Goal: Check status: Check status

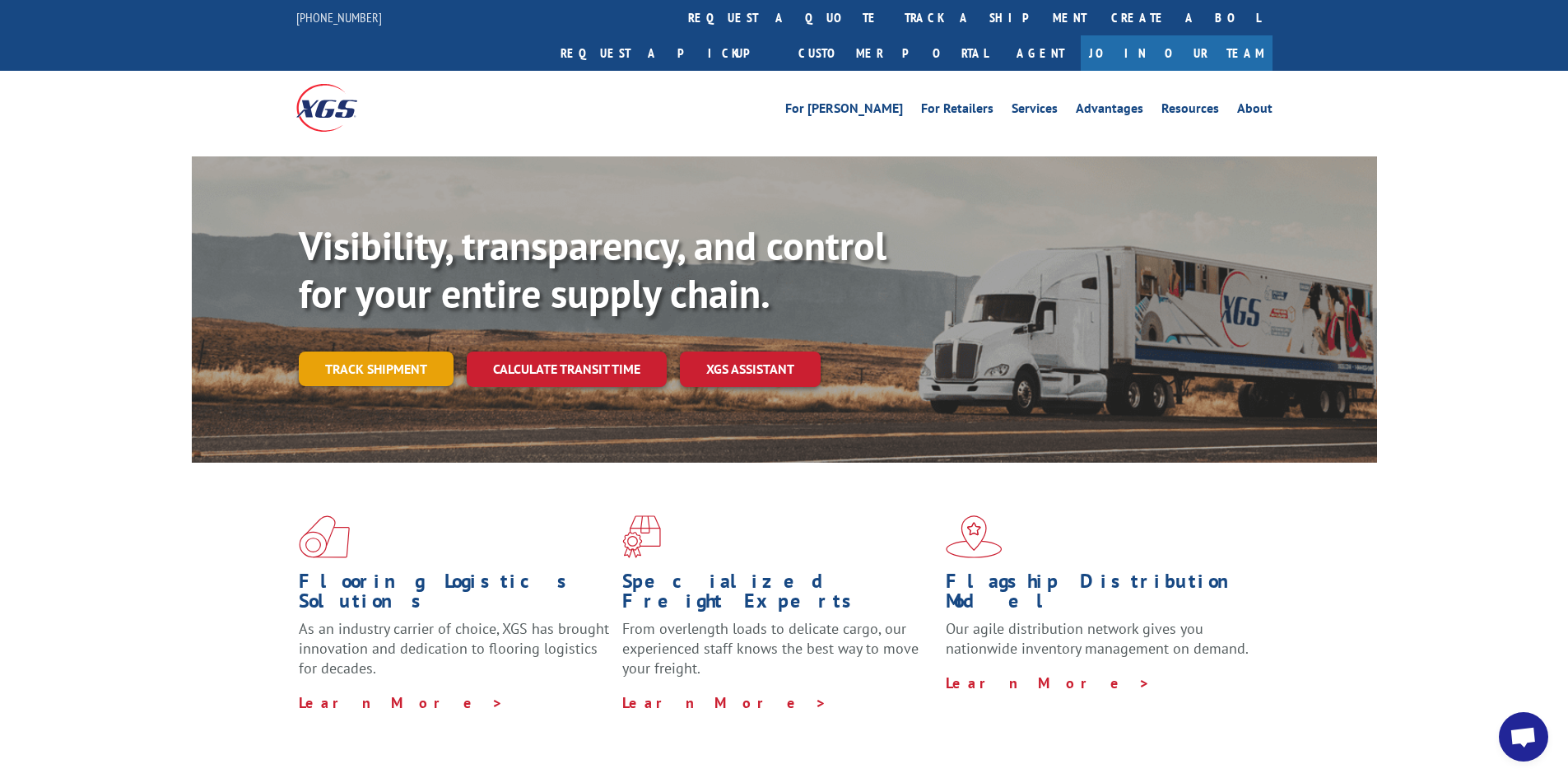
click at [361, 352] on link "Track shipment" at bounding box center [376, 369] width 155 height 35
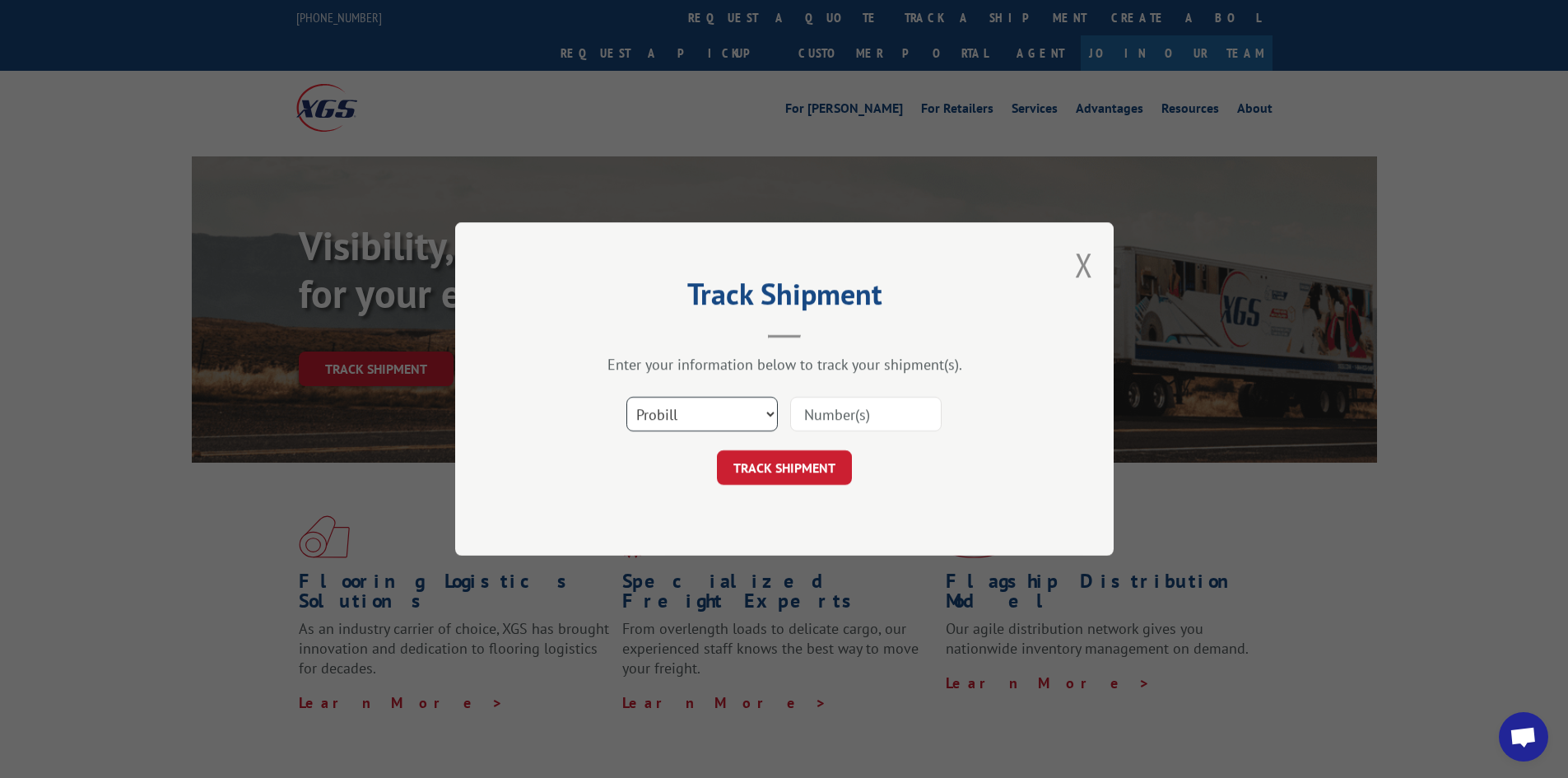
click at [715, 405] on select "Select category... Probill BOL PO" at bounding box center [702, 414] width 151 height 35
select select "bol"
click at [626, 397] on select "Select category... Probill BOL PO" at bounding box center [702, 414] width 151 height 35
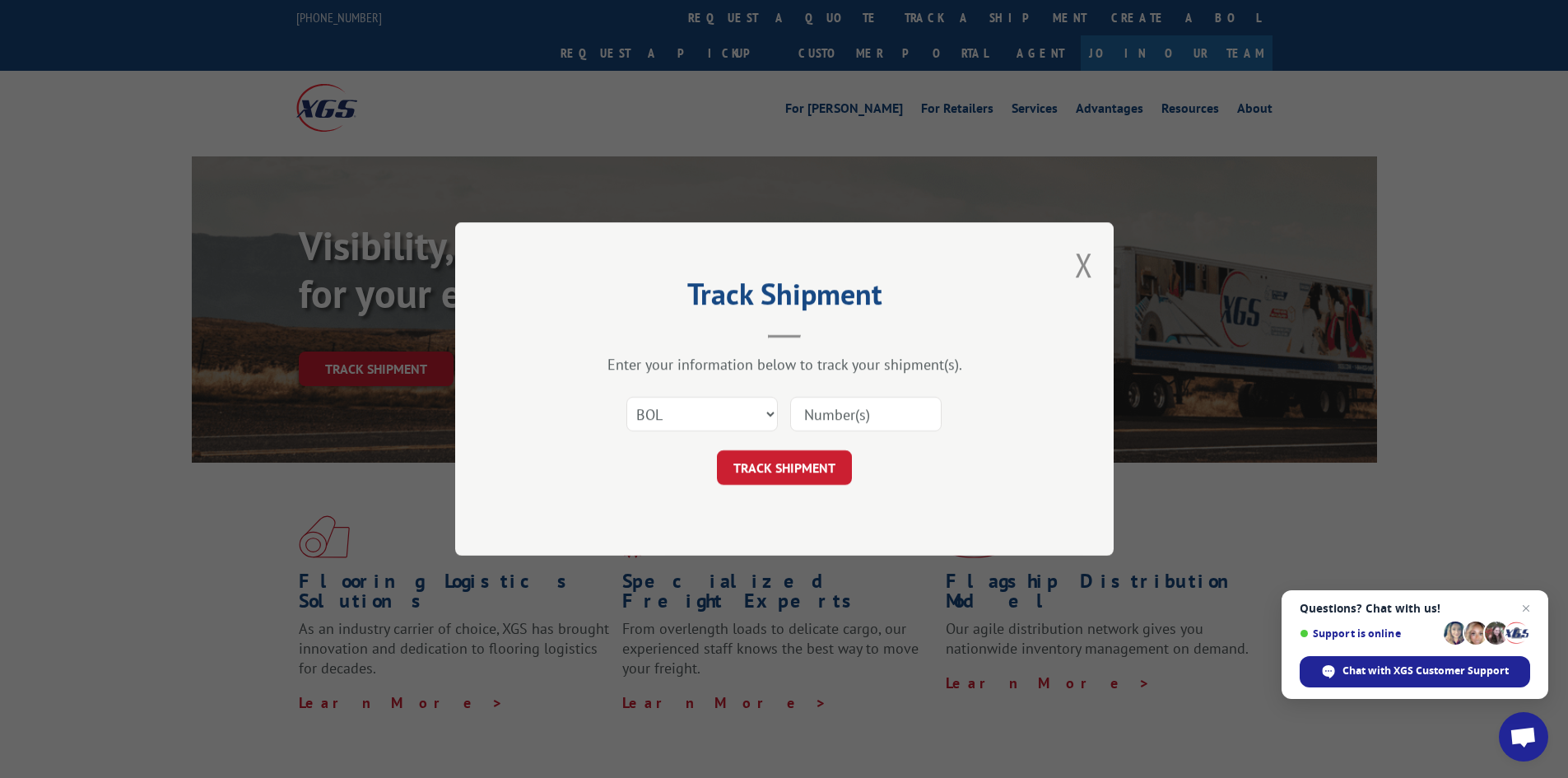
click at [829, 412] on input at bounding box center [866, 414] width 151 height 35
type input "7052001"
click at [804, 463] on button "TRACK SHIPMENT" at bounding box center [785, 467] width 135 height 35
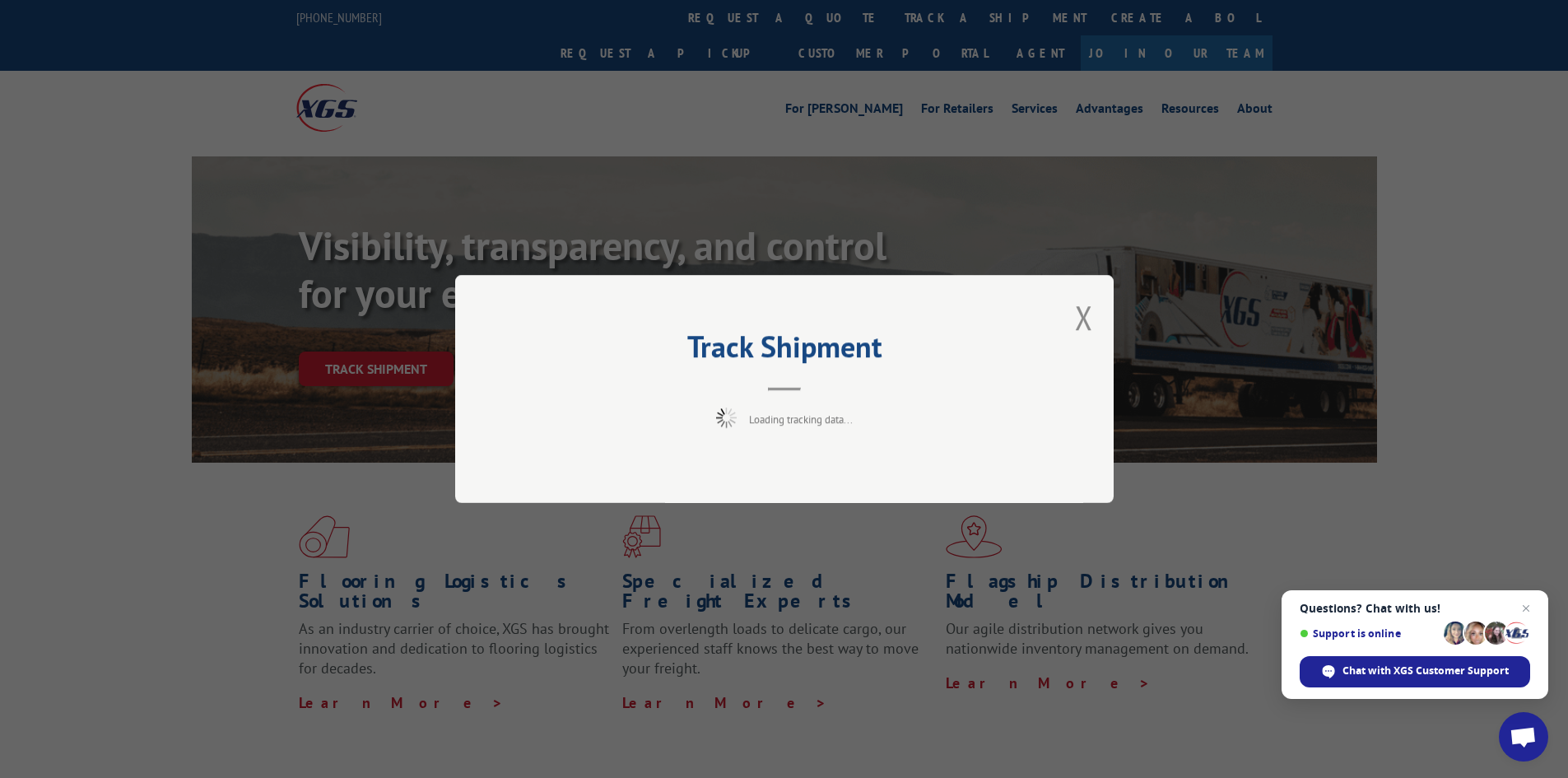
drag, startPoint x: 804, startPoint y: 463, endPoint x: 764, endPoint y: 634, distance: 175.6
drag, startPoint x: 764, startPoint y: 634, endPoint x: 478, endPoint y: 622, distance: 286.3
click at [478, 622] on div "Track Shipment Loading tracking data..." at bounding box center [784, 389] width 1568 height 778
